Goal: Task Accomplishment & Management: Manage account settings

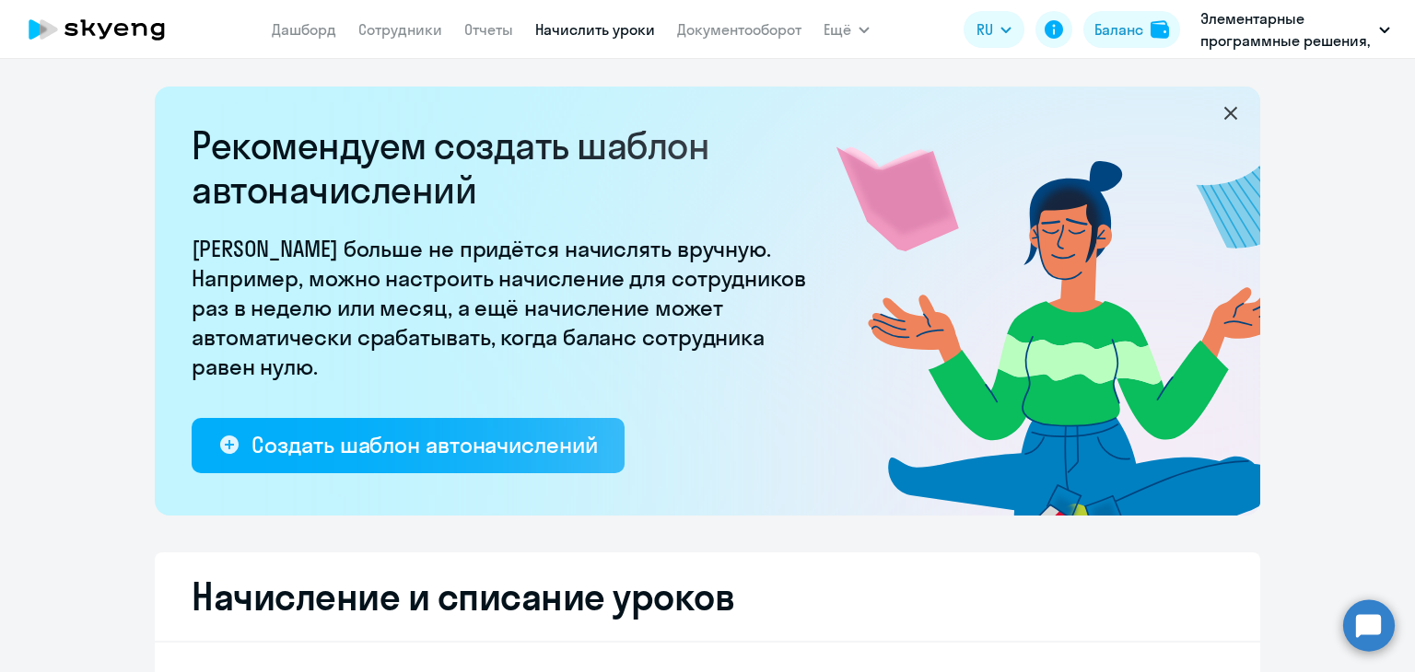
select select "10"
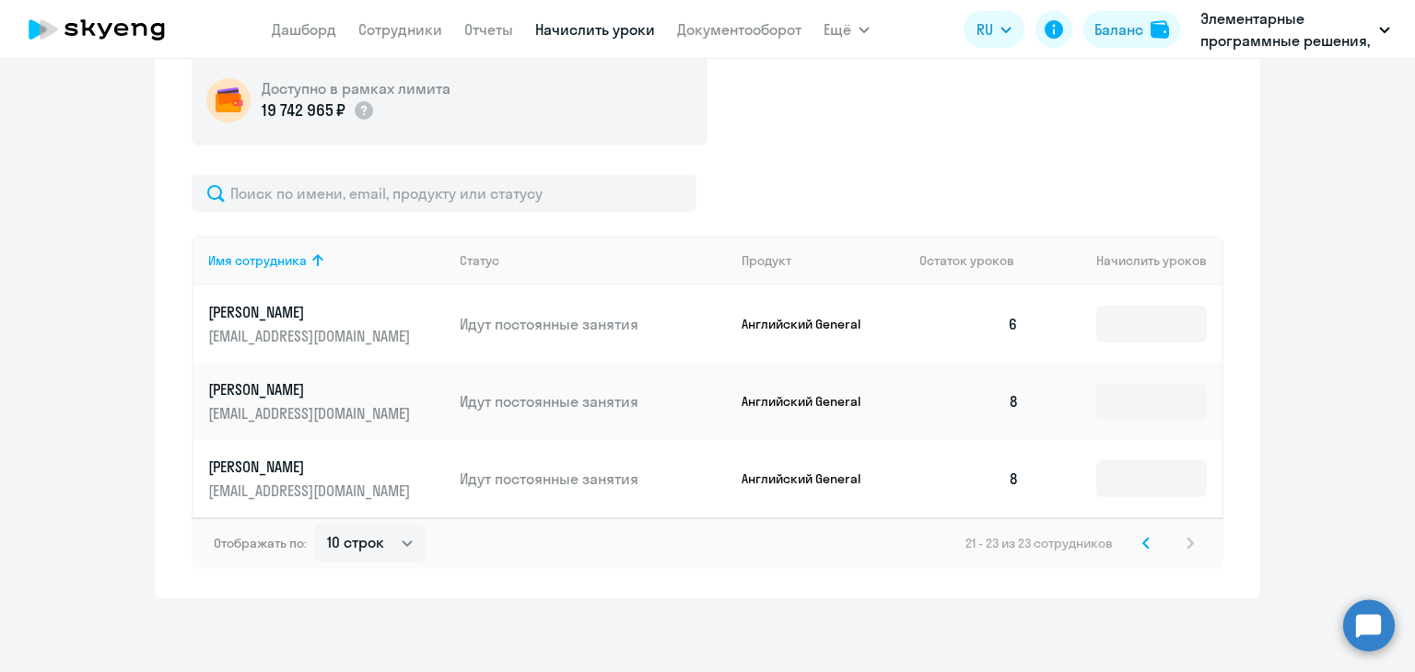
click at [1142, 540] on icon at bounding box center [1145, 543] width 7 height 13
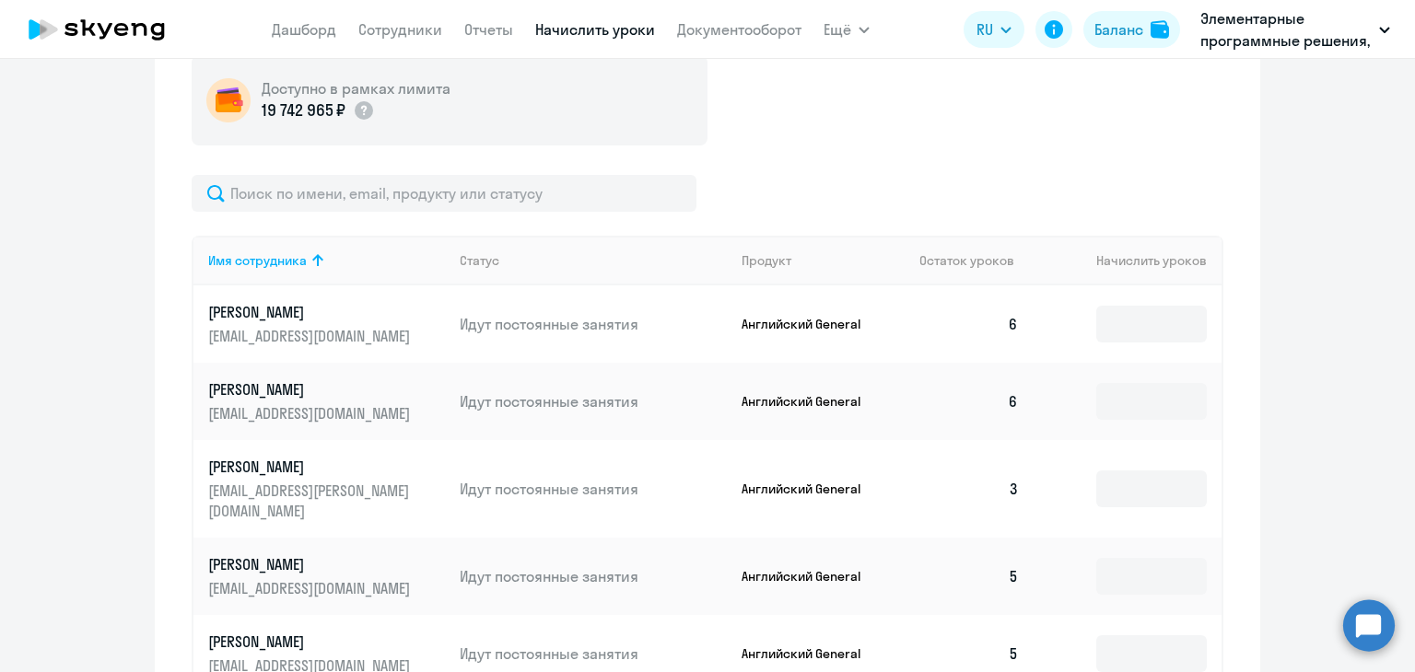
scroll to position [1229, 0]
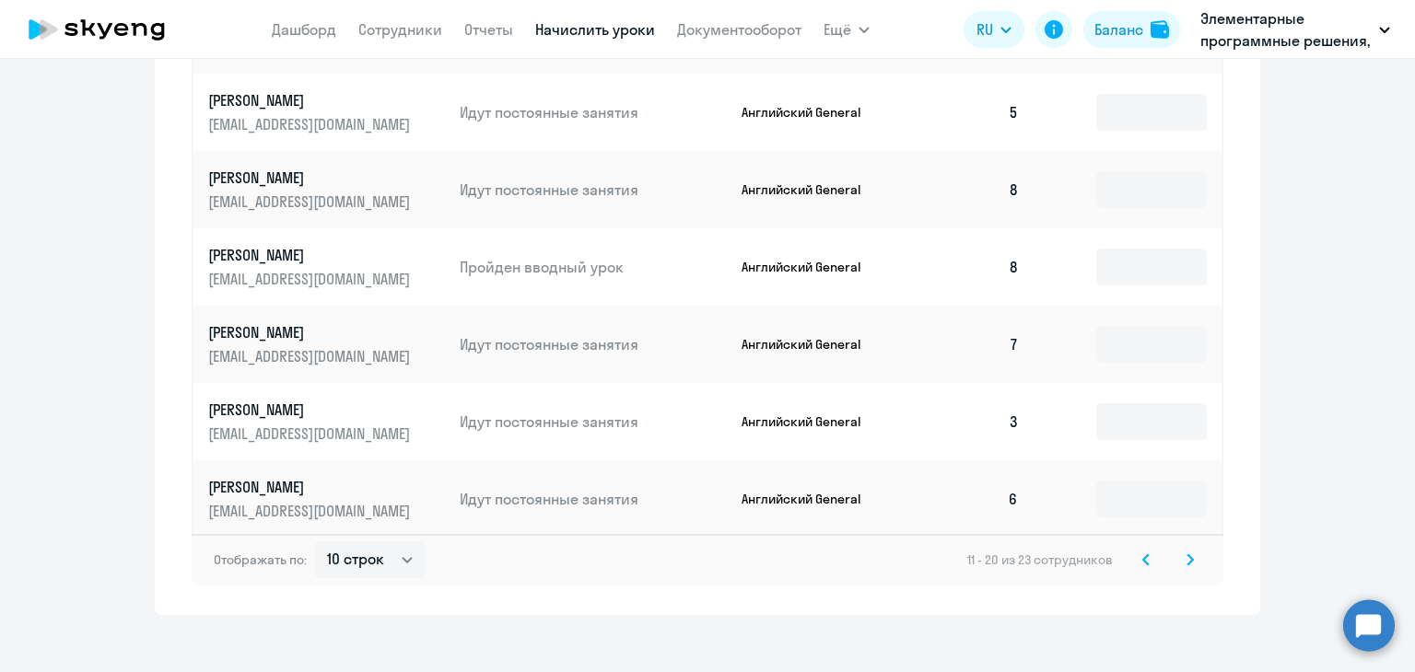
click at [581, 32] on link "Начислить уроки" at bounding box center [595, 29] width 120 height 18
click at [1143, 549] on svg-icon at bounding box center [1146, 560] width 22 height 22
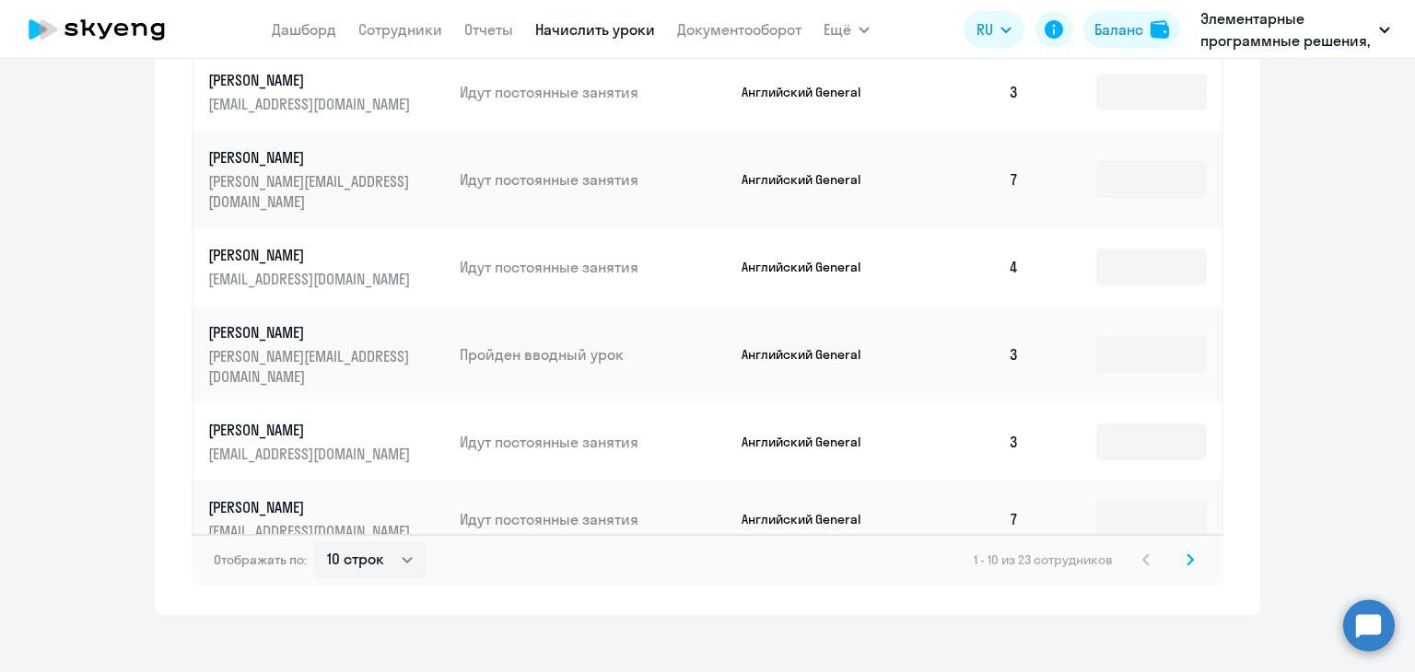
click at [1144, 549] on div "1 - 10 из 23 сотрудников" at bounding box center [1086, 560] width 227 height 22
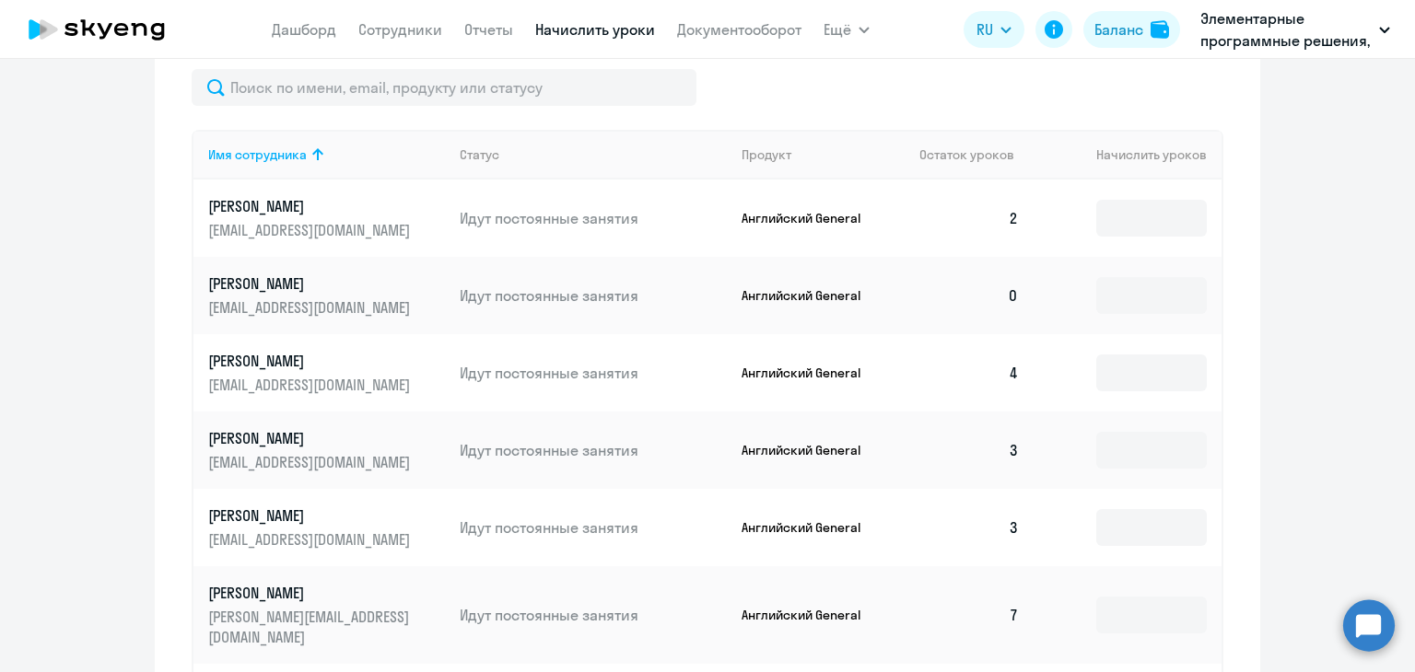
scroll to position [768, 0]
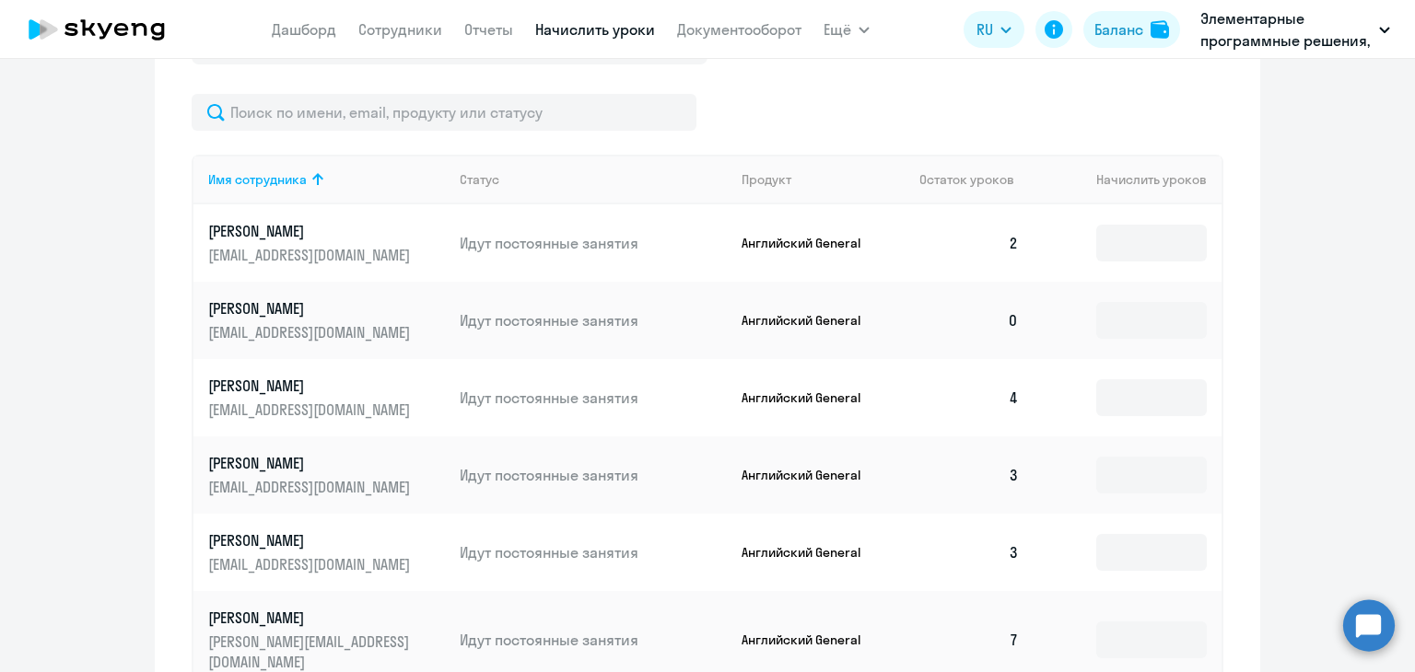
click at [1169, 263] on td at bounding box center [1127, 242] width 188 height 77
click at [1157, 252] on input at bounding box center [1151, 243] width 111 height 37
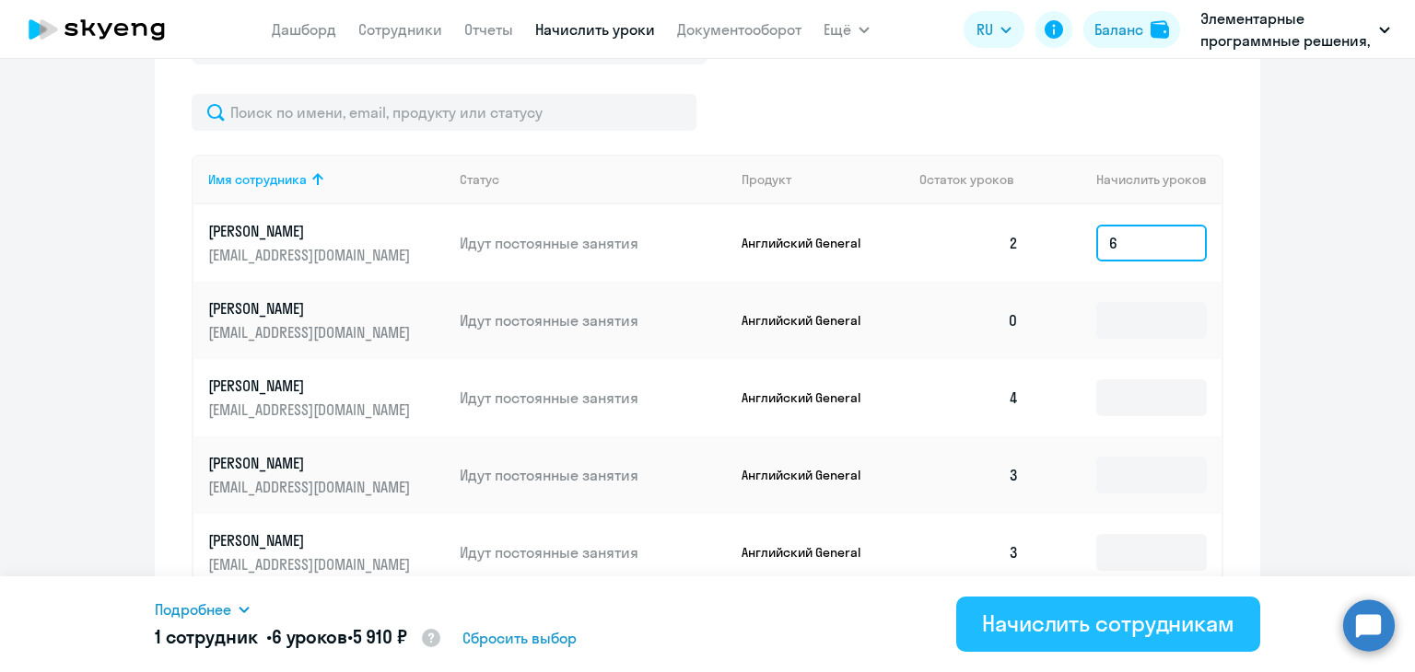
type input "6"
click at [1136, 638] on button "Начислить сотрудникам" at bounding box center [1108, 624] width 304 height 55
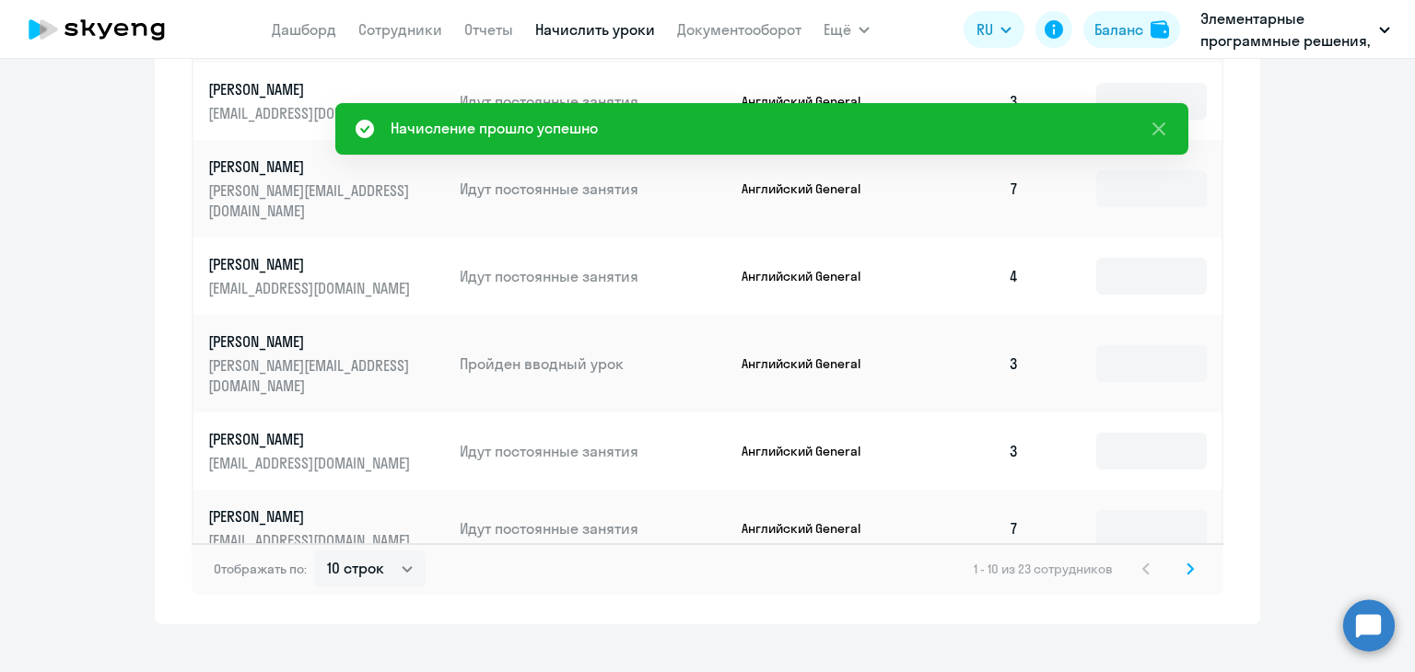
scroll to position [1229, 0]
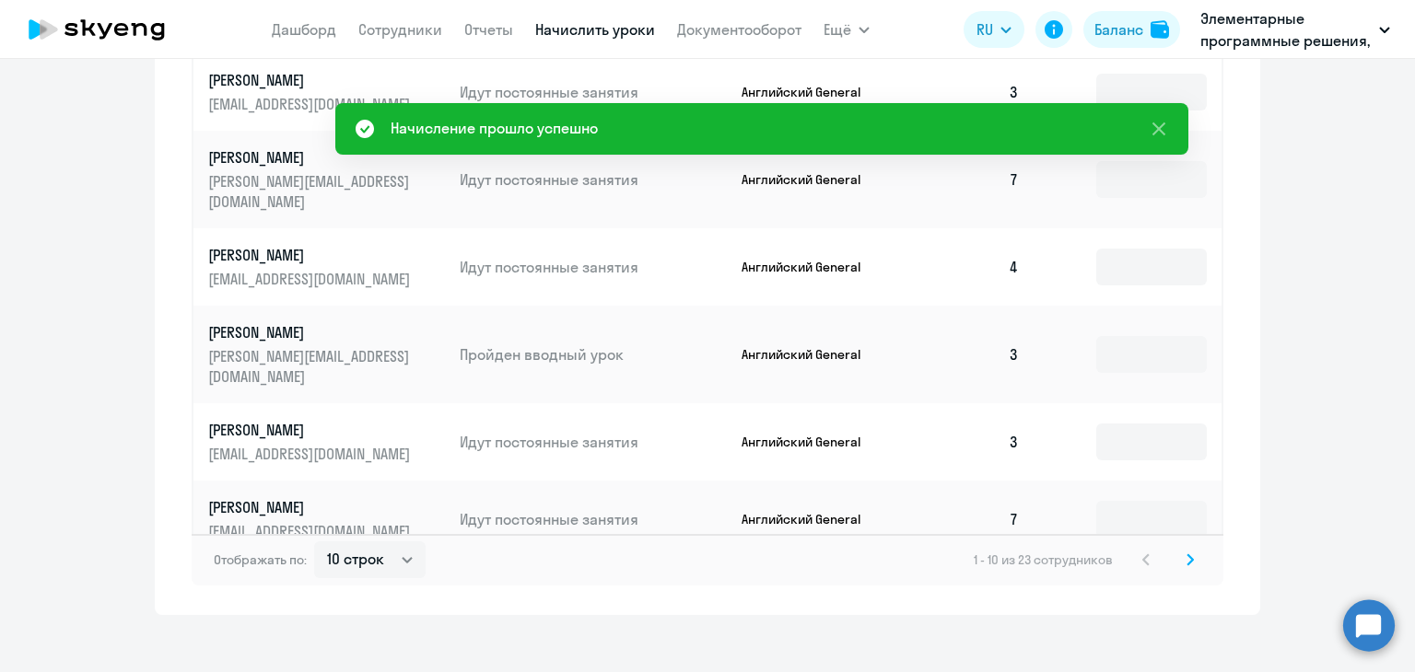
click at [1186, 553] on icon at bounding box center [1189, 559] width 7 height 13
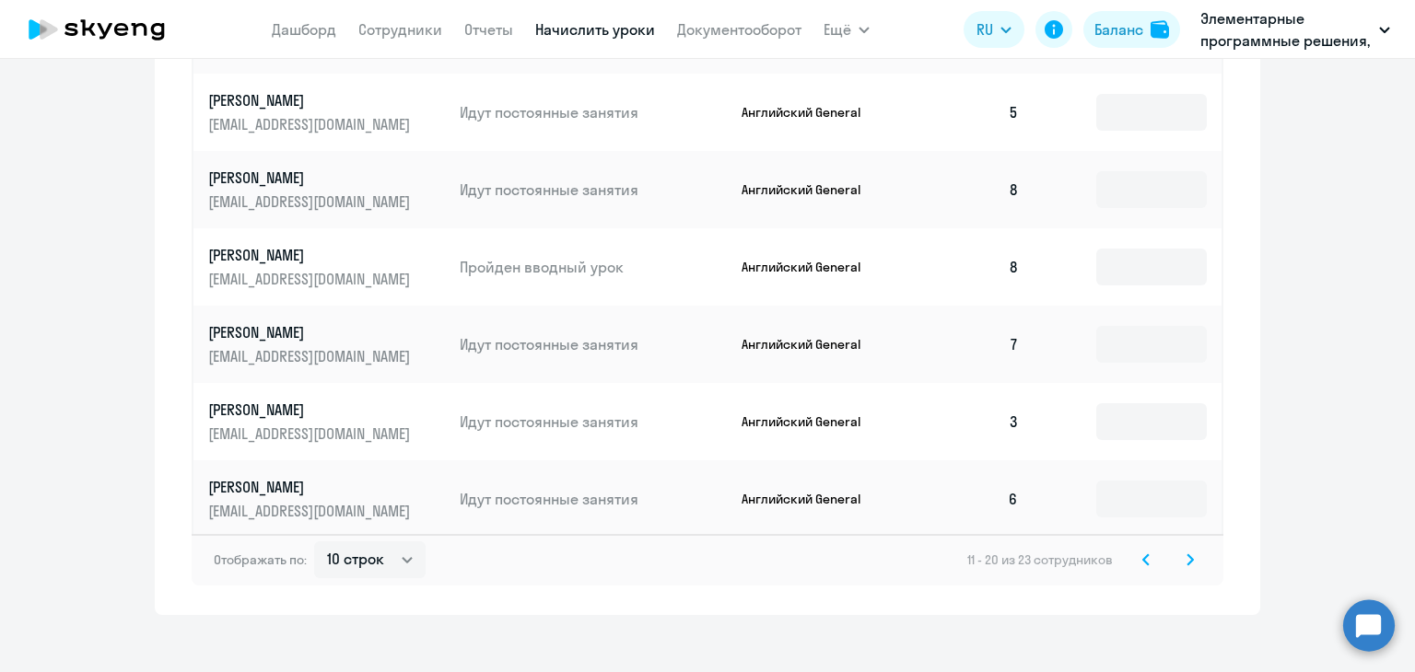
click at [1186, 553] on icon at bounding box center [1189, 559] width 7 height 13
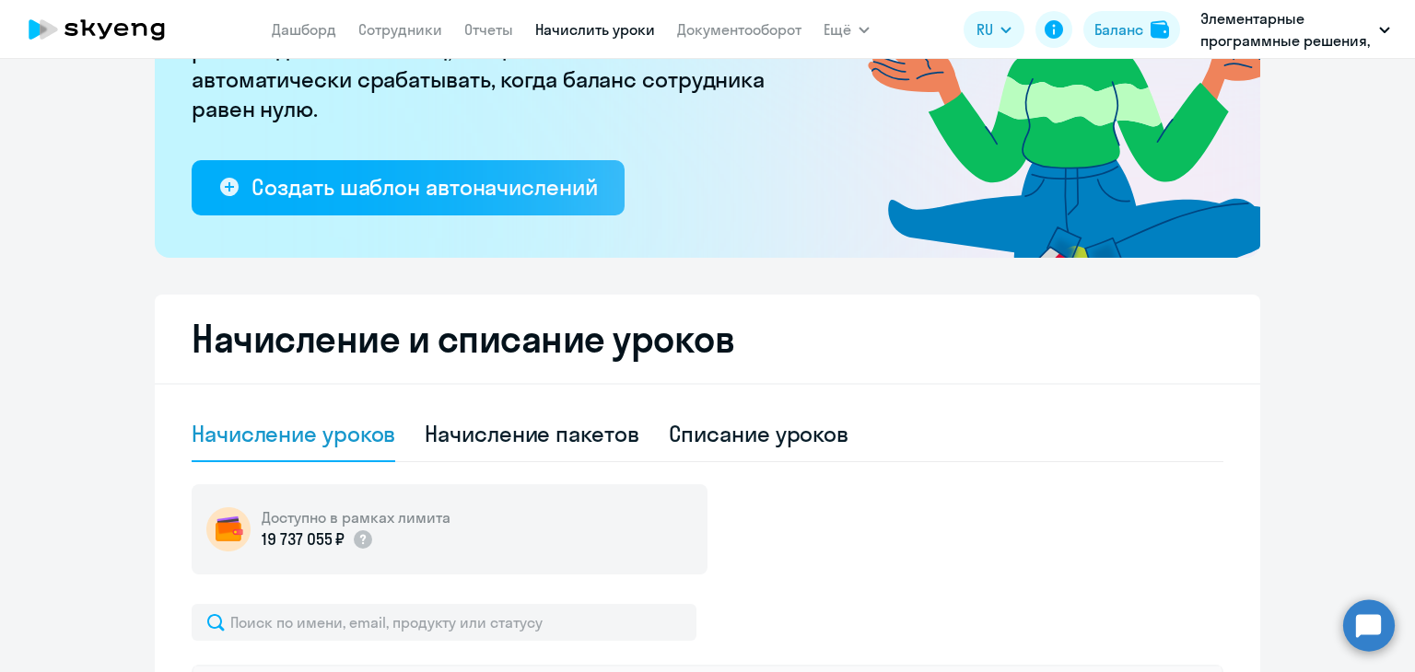
scroll to position [0, 0]
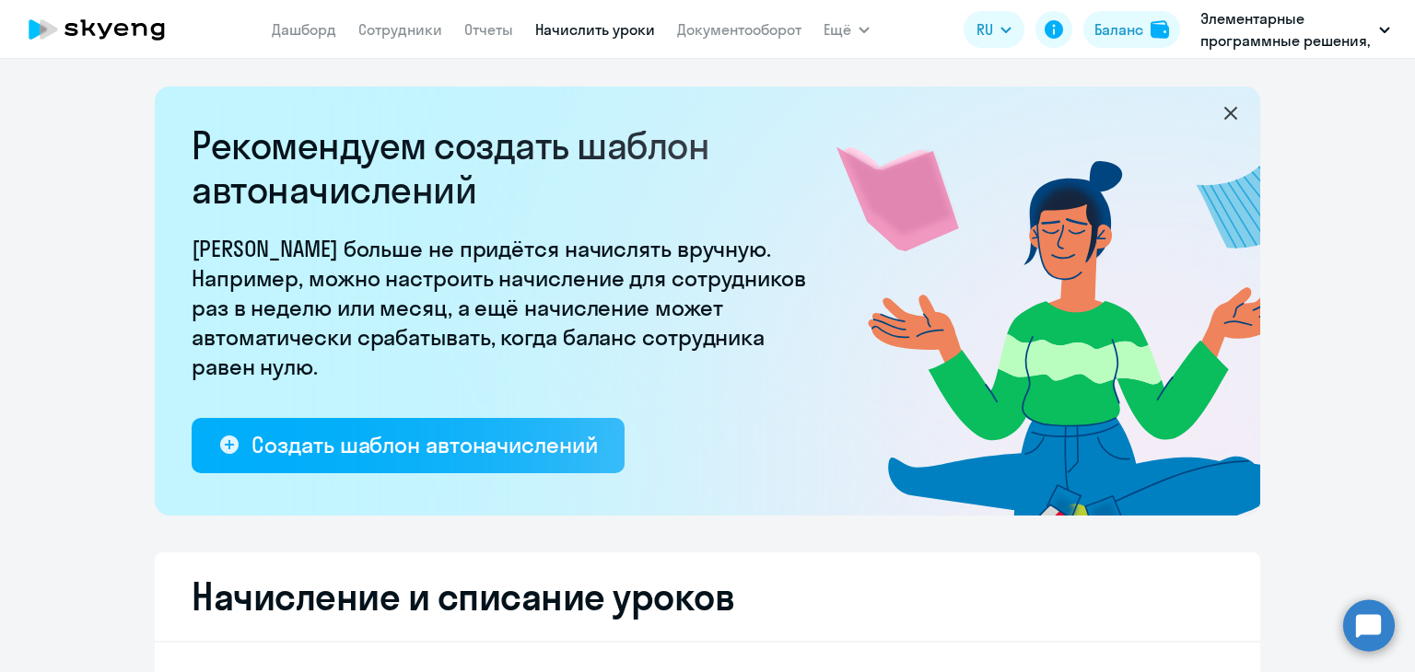
click at [781, 41] on nav "[PERSON_NAME] Отчеты Начислить уроки Документооборот" at bounding box center [537, 29] width 530 height 37
click at [777, 36] on link "Документооборот" at bounding box center [739, 29] width 124 height 18
